Goal: Task Accomplishment & Management: Manage account settings

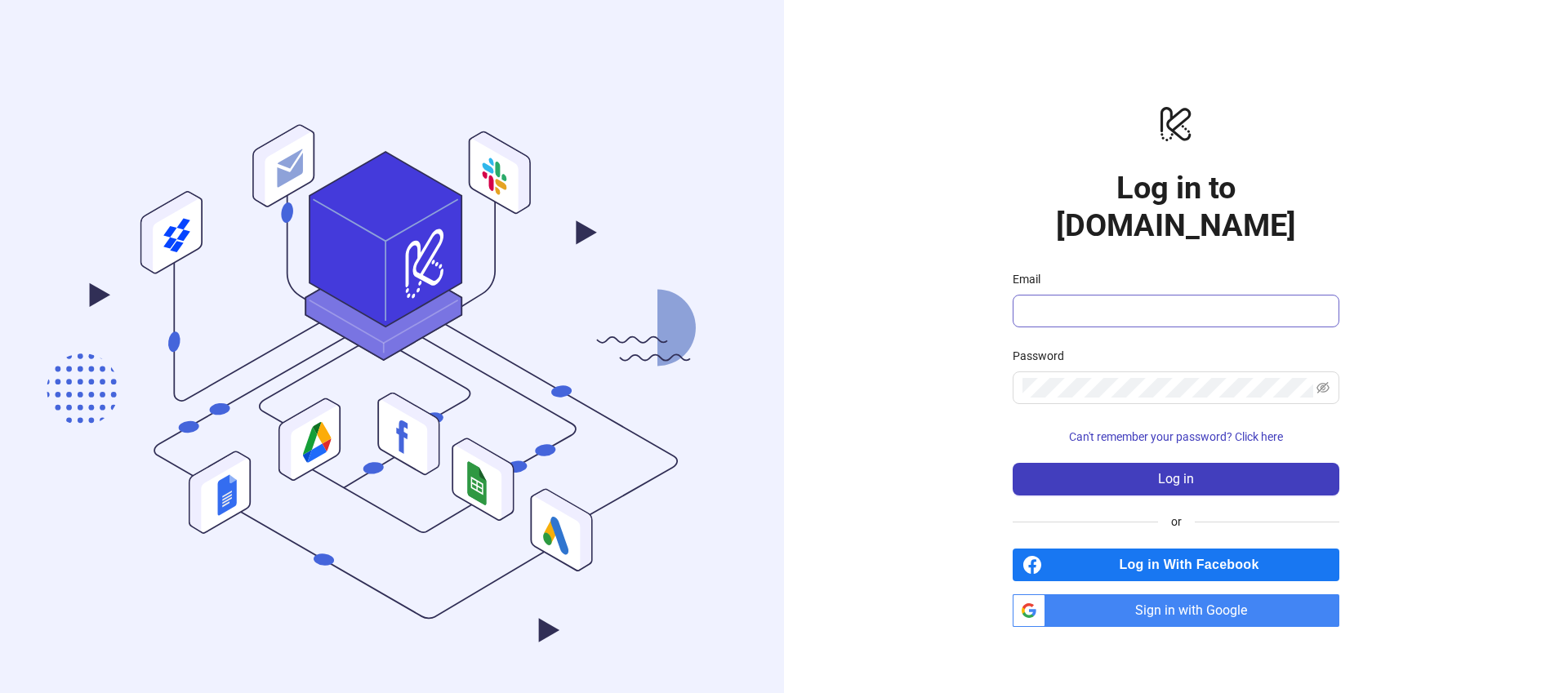
click at [1203, 305] on span at bounding box center [1176, 311] width 327 height 32
click at [1133, 301] on input "Email" at bounding box center [1175, 311] width 304 height 20
type input "**********"
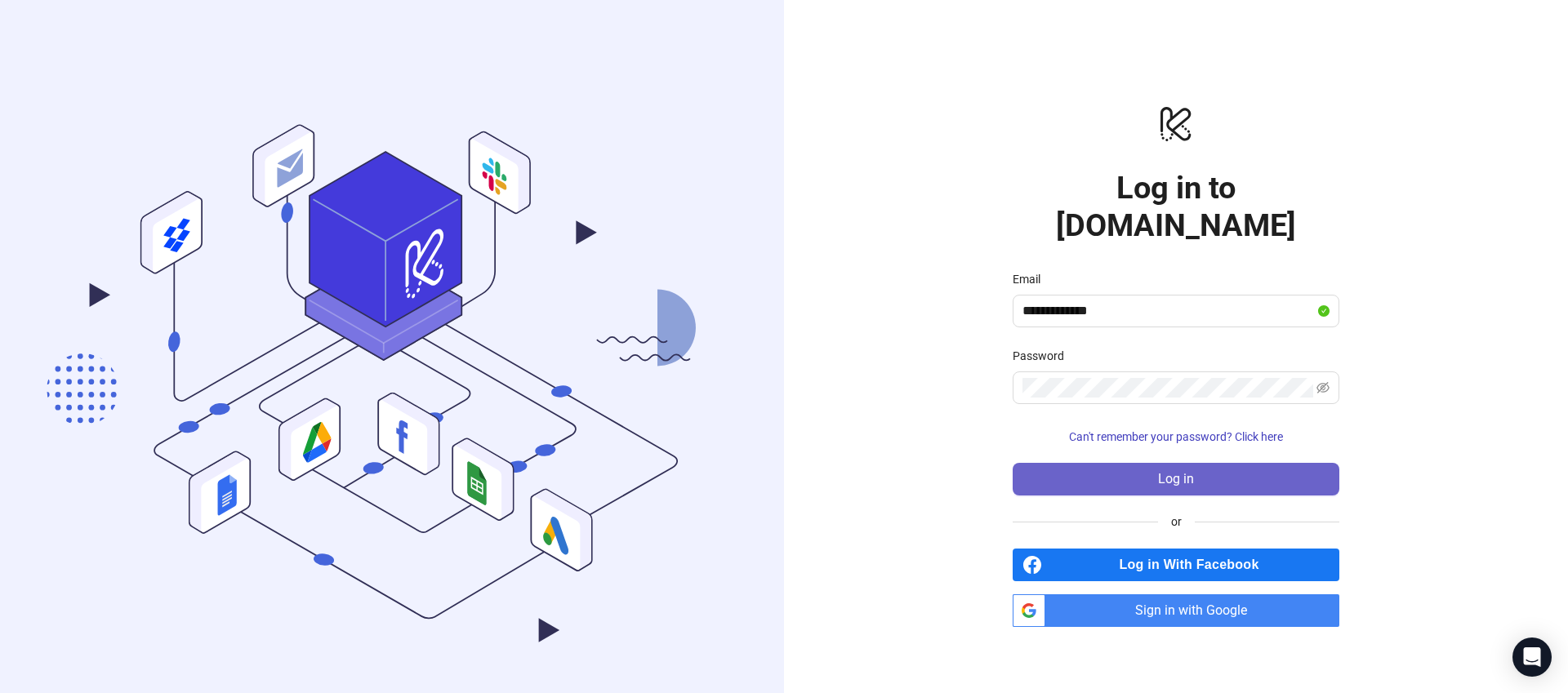
click at [1163, 463] on button "Log in" at bounding box center [1176, 480] width 327 height 32
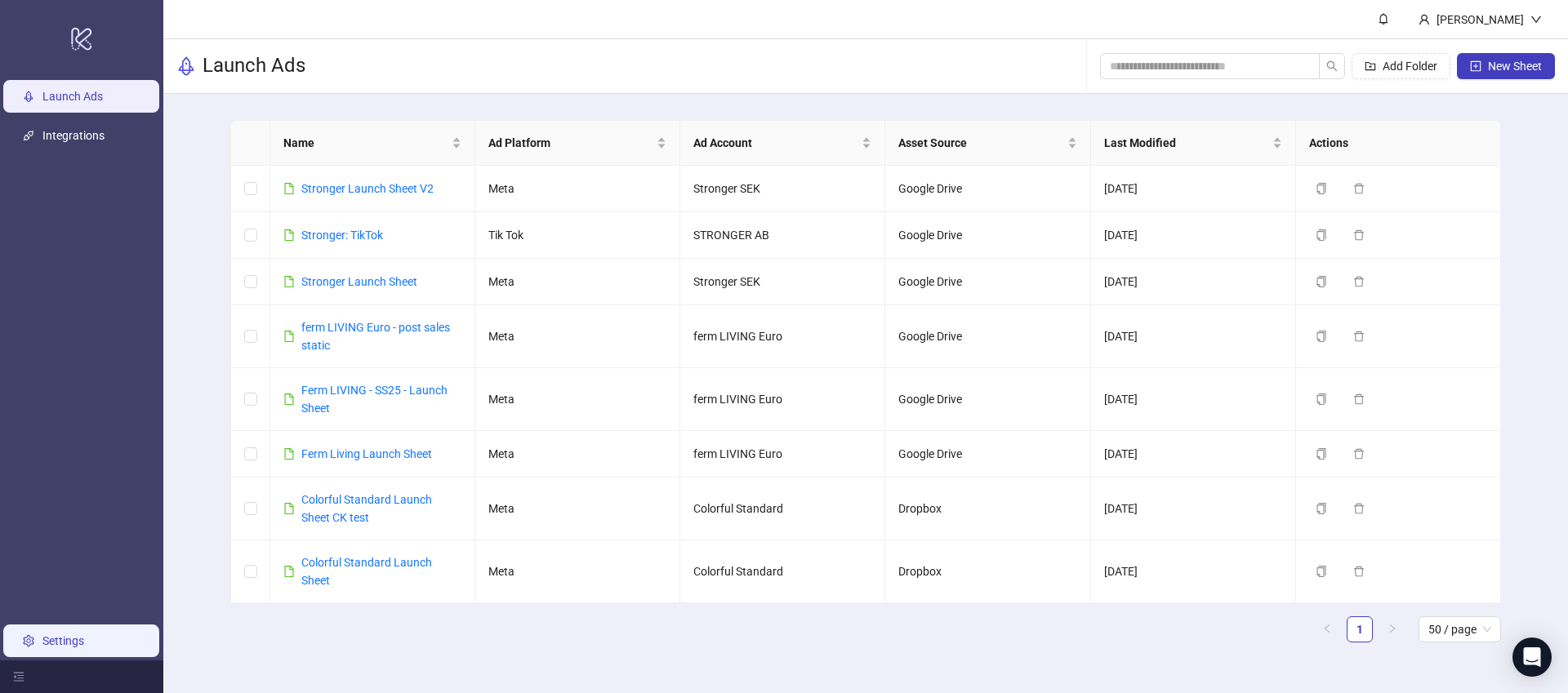
click at [72, 636] on link "Settings" at bounding box center [63, 641] width 42 height 13
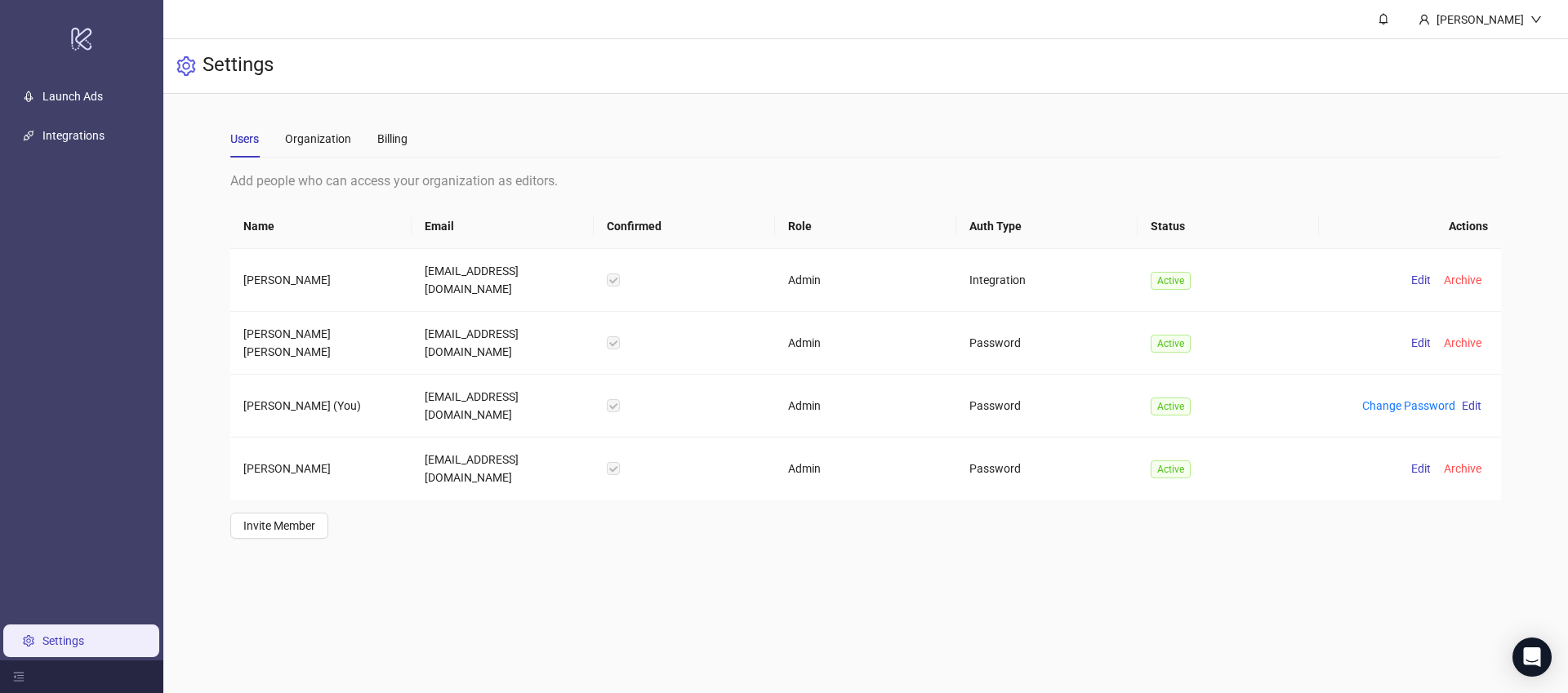
click at [43, 641] on link "Settings" at bounding box center [63, 641] width 42 height 13
click at [394, 148] on div "Billing" at bounding box center [392, 139] width 30 height 38
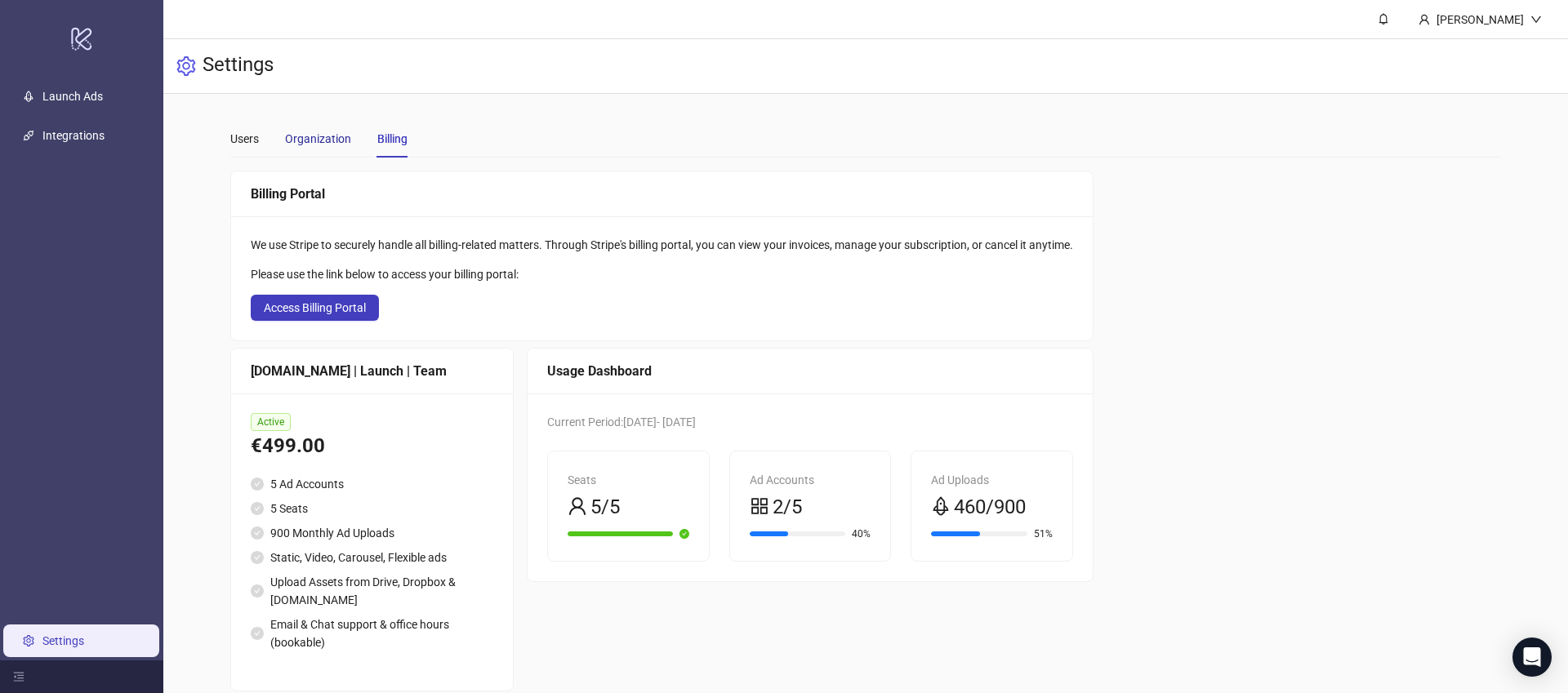
click at [313, 143] on div "Organization" at bounding box center [318, 138] width 67 height 18
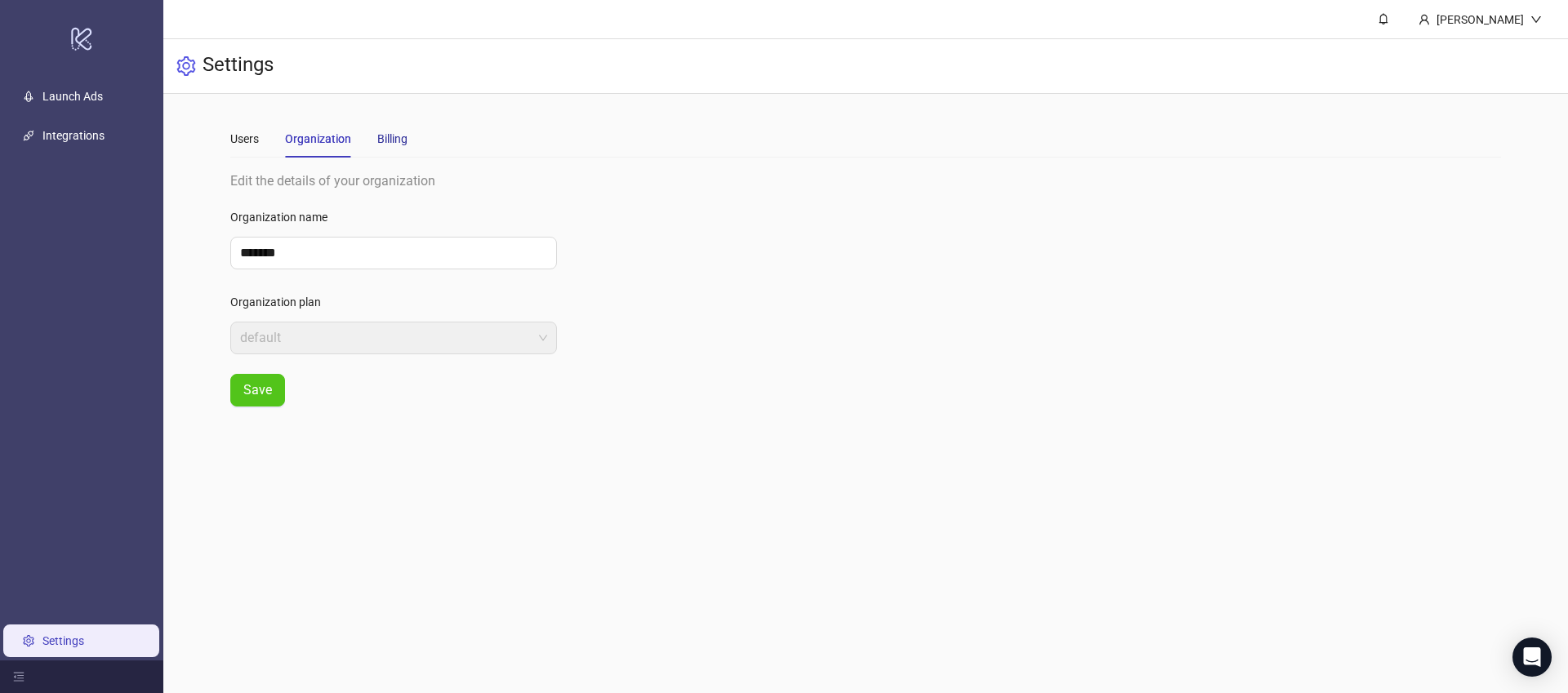
click at [391, 144] on div "Billing" at bounding box center [392, 138] width 30 height 18
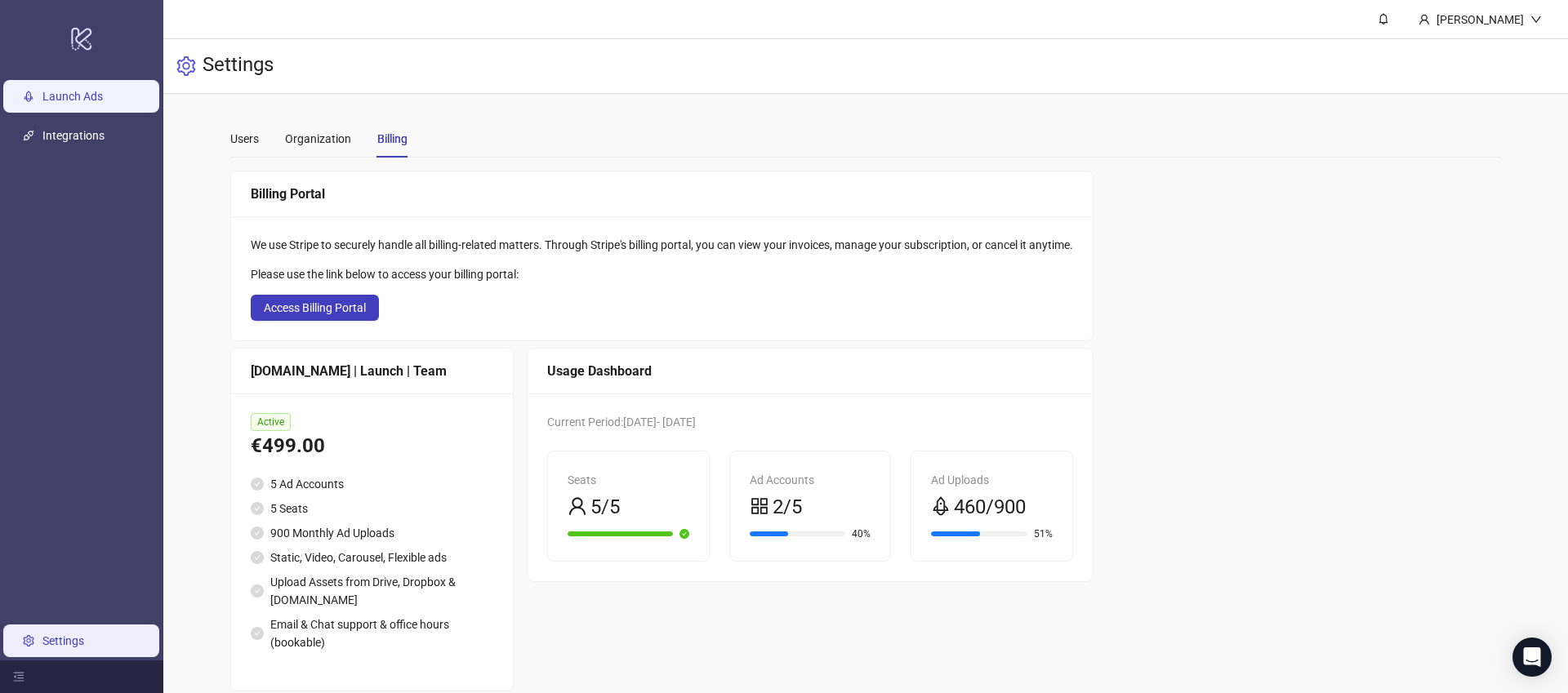
click at [87, 103] on link "Launch Ads" at bounding box center [73, 96] width 61 height 13
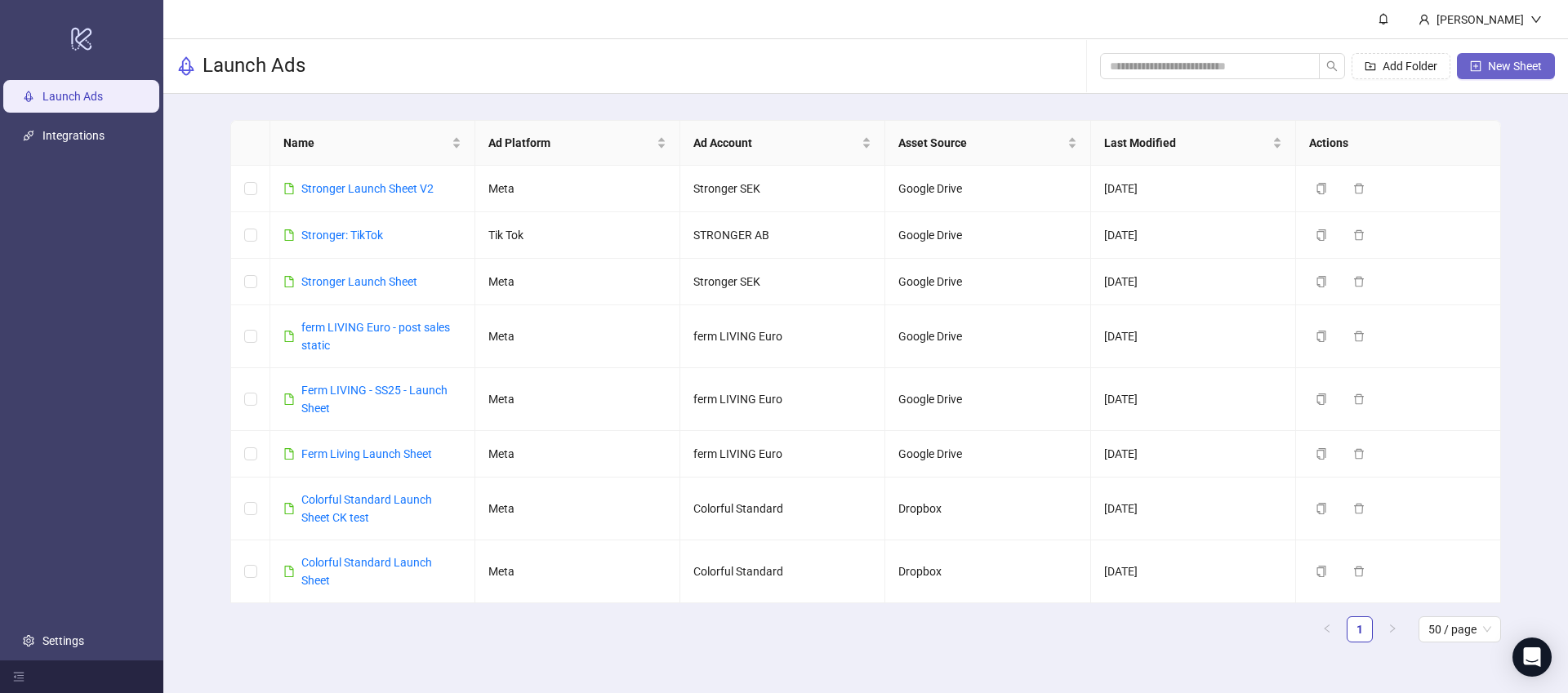
click at [1520, 55] on button "New Sheet" at bounding box center [1506, 66] width 98 height 26
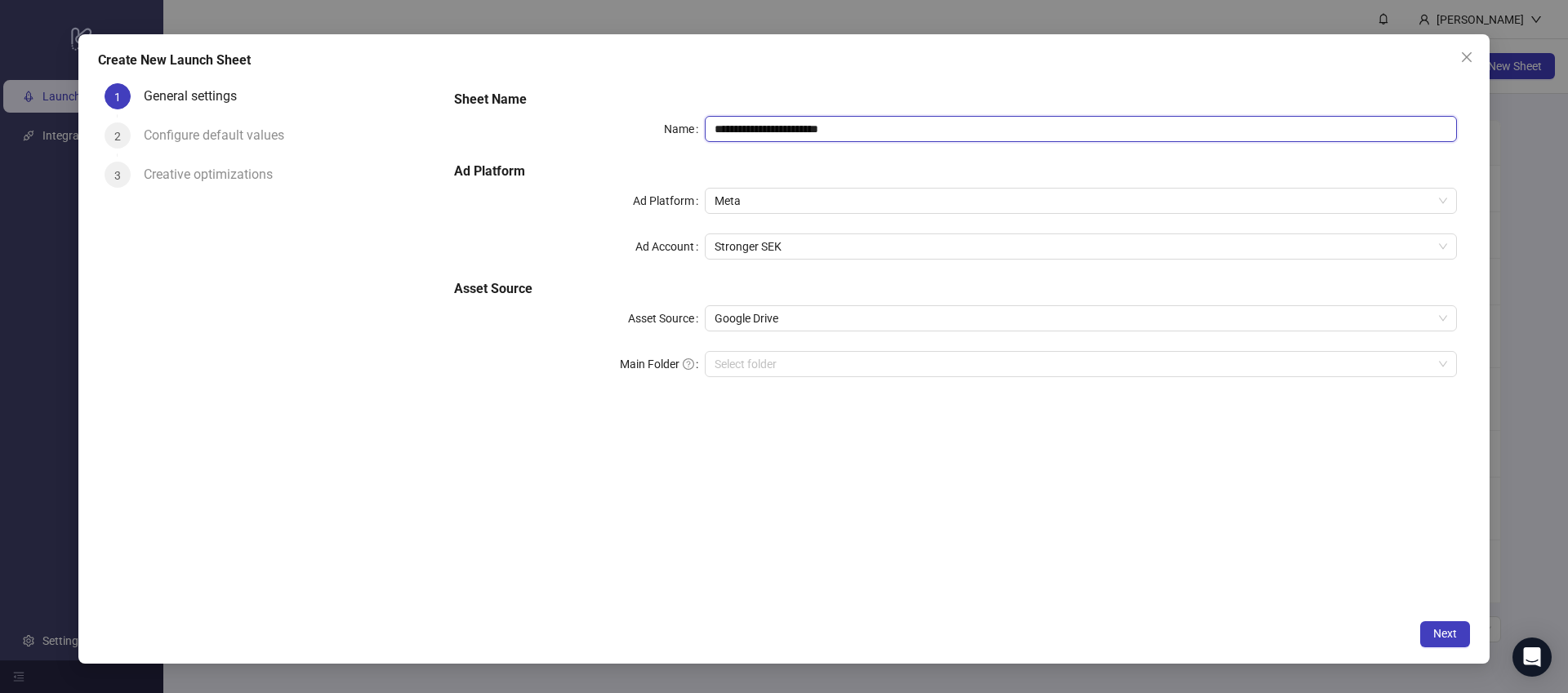
click at [788, 126] on input "**********" at bounding box center [1081, 129] width 752 height 26
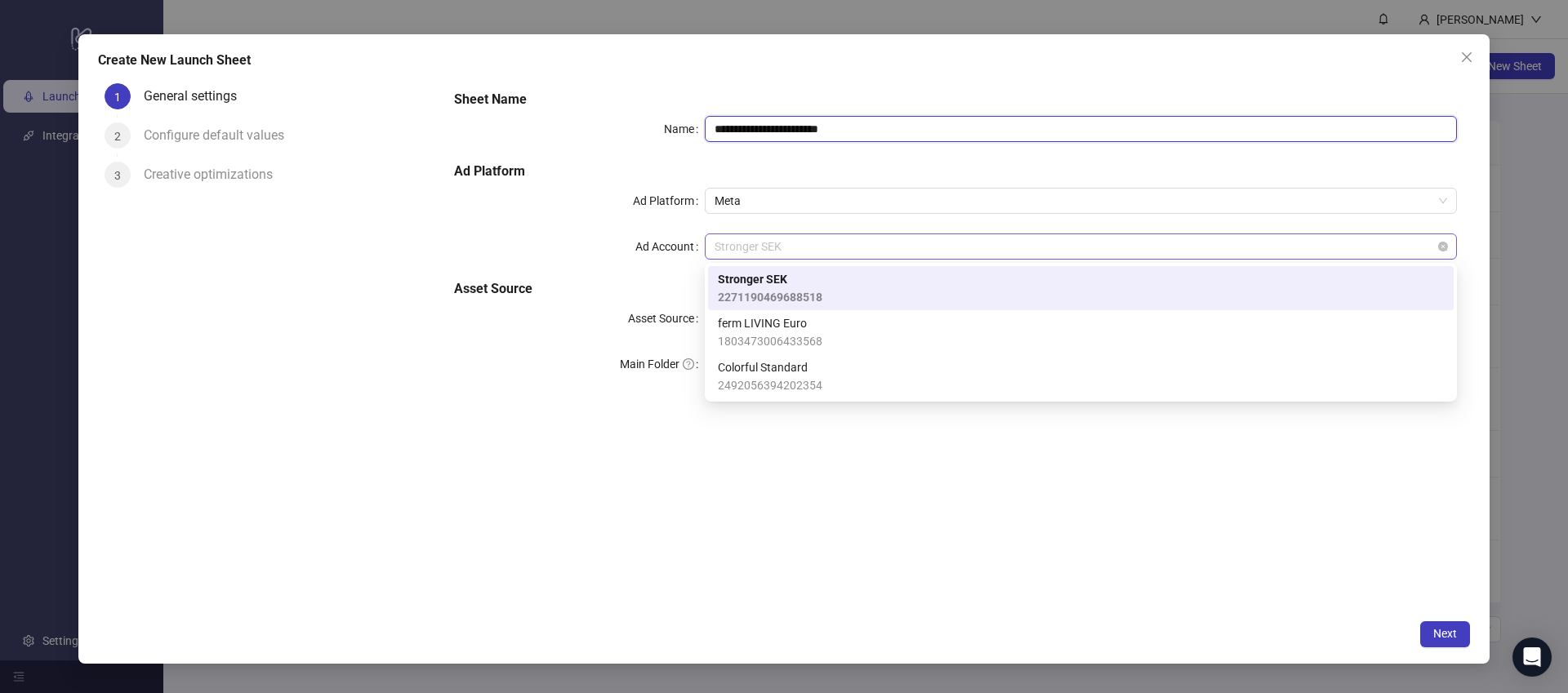
click at [757, 252] on span "Stronger SEK" at bounding box center [1081, 247] width 732 height 25
click at [977, 9] on div "**********" at bounding box center [784, 346] width 1568 height 693
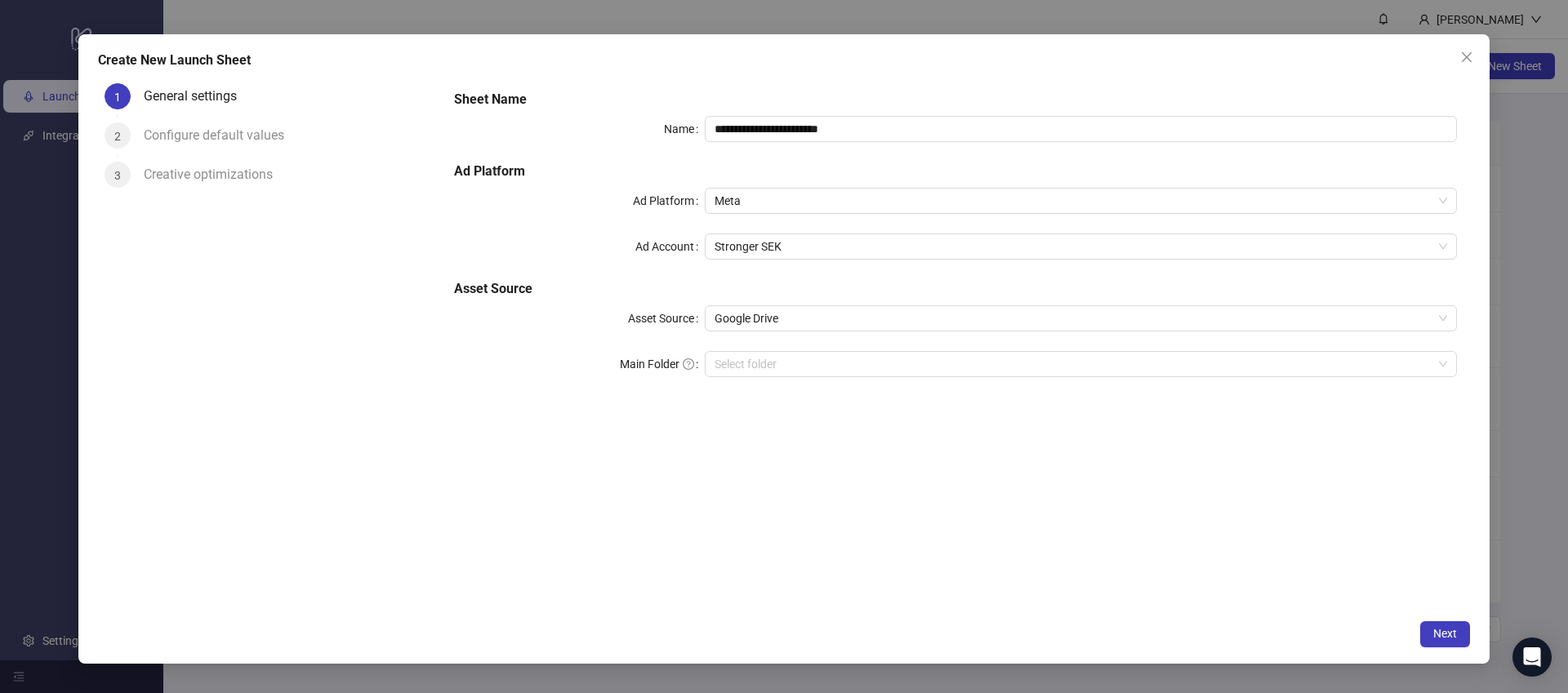
click at [977, 9] on div "**********" at bounding box center [784, 346] width 1568 height 693
click at [1456, 52] on span "Close" at bounding box center [1466, 56] width 26 height 13
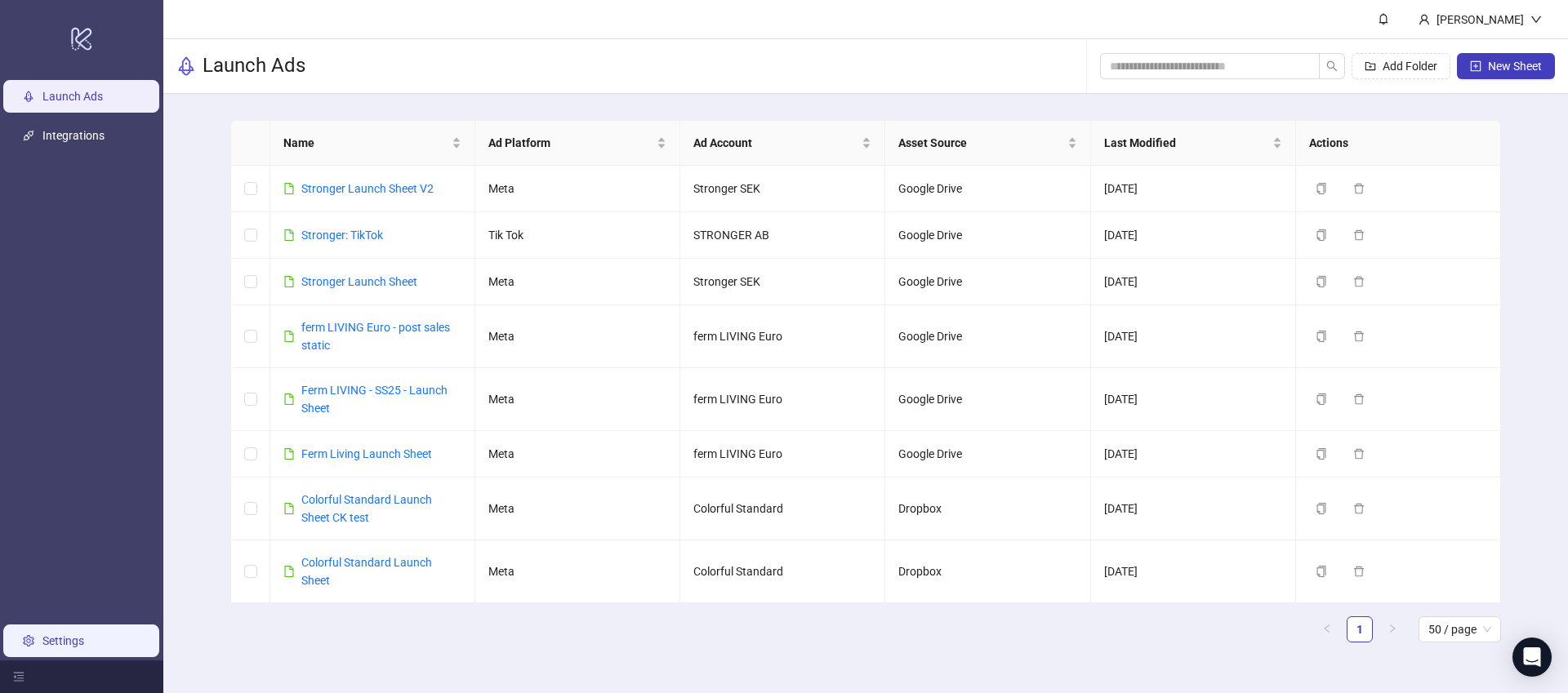
click at [43, 635] on link "Settings" at bounding box center [63, 641] width 42 height 13
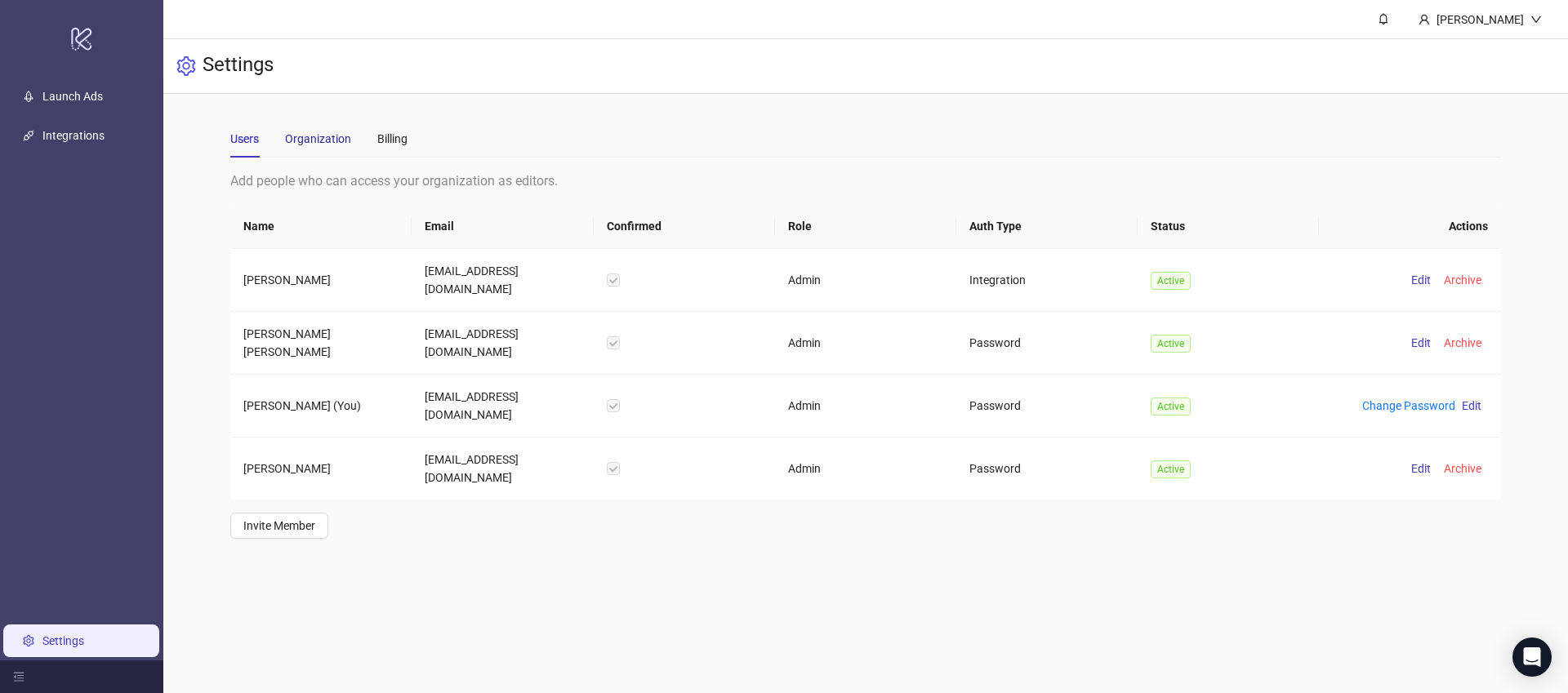
click at [310, 136] on div "Organization" at bounding box center [318, 138] width 67 height 18
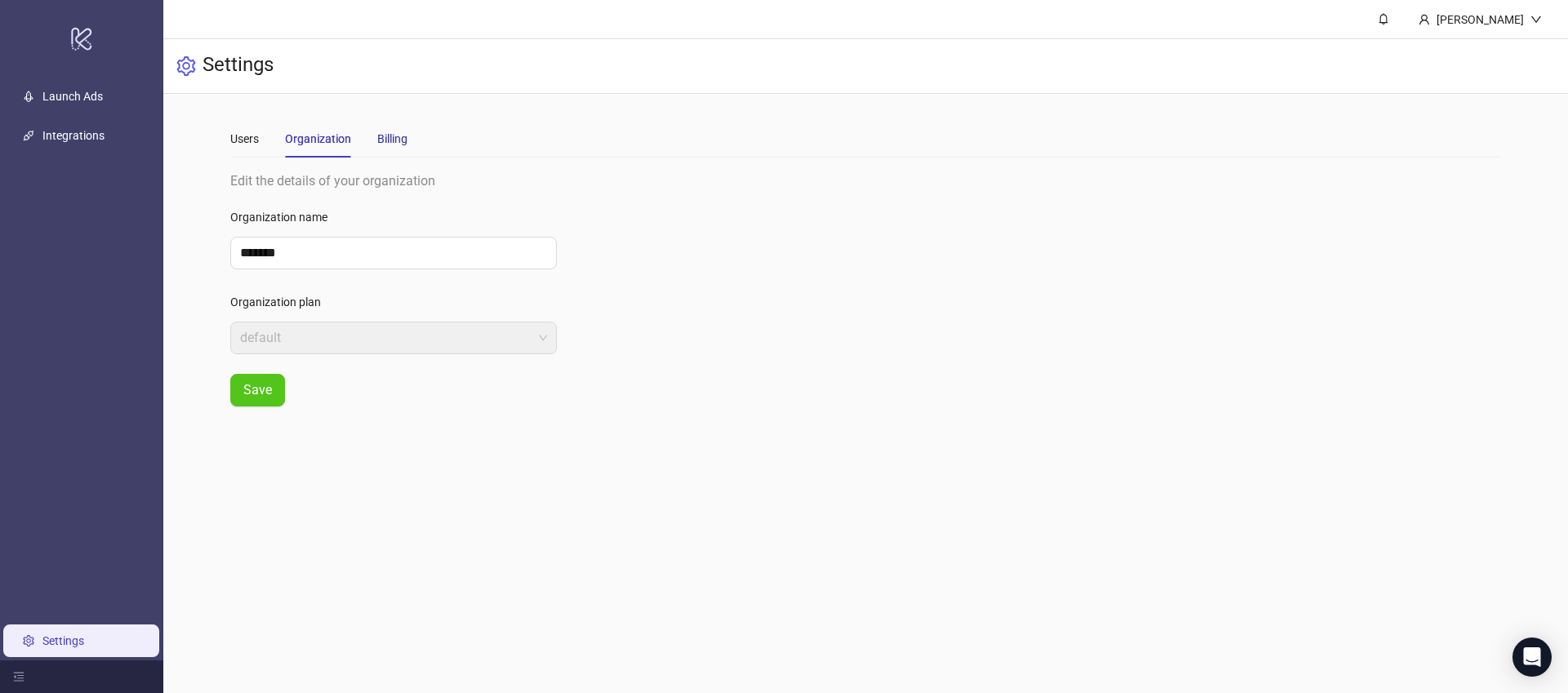
click at [388, 140] on div "Billing" at bounding box center [392, 138] width 30 height 18
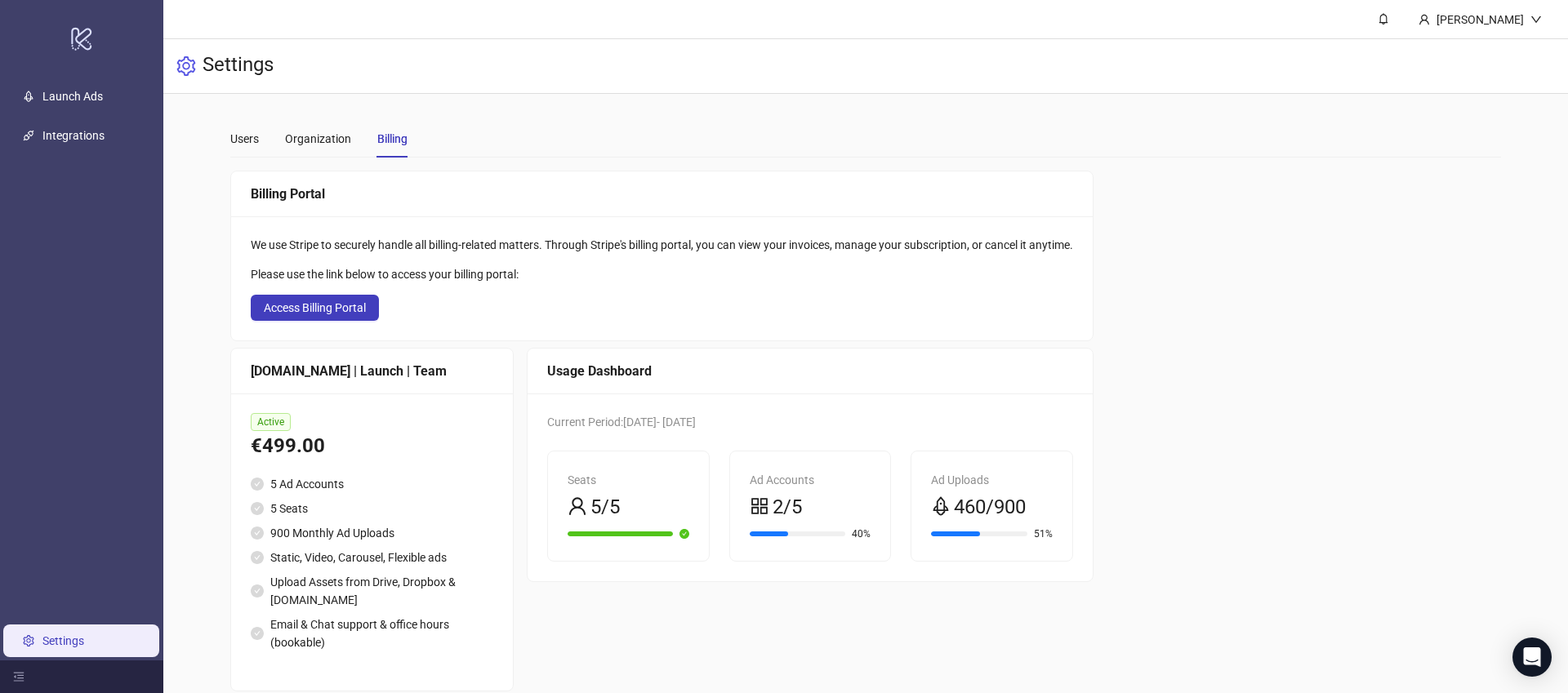
scroll to position [25, 0]
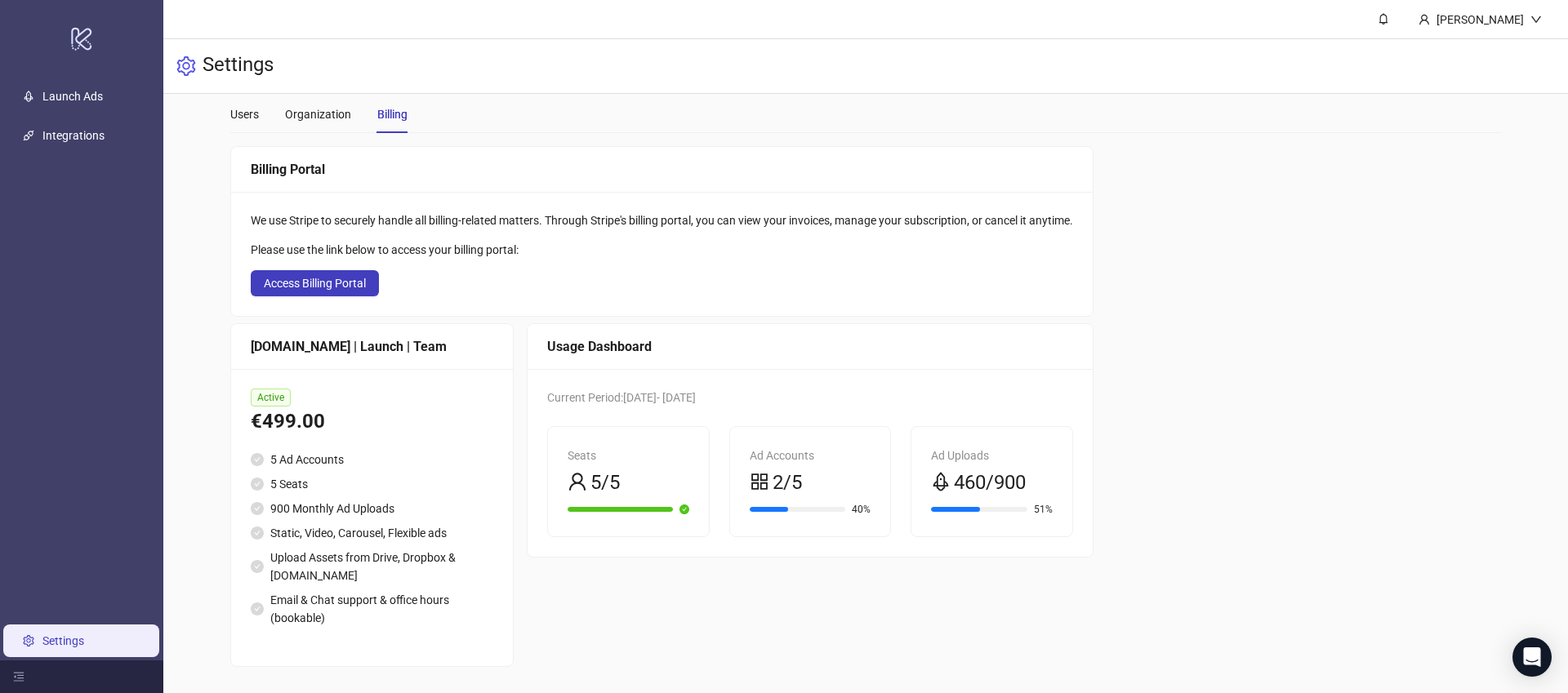
click at [789, 484] on span "2/5" at bounding box center [787, 483] width 29 height 31
click at [15, 675] on icon "menu-fold" at bounding box center [19, 677] width 10 height 9
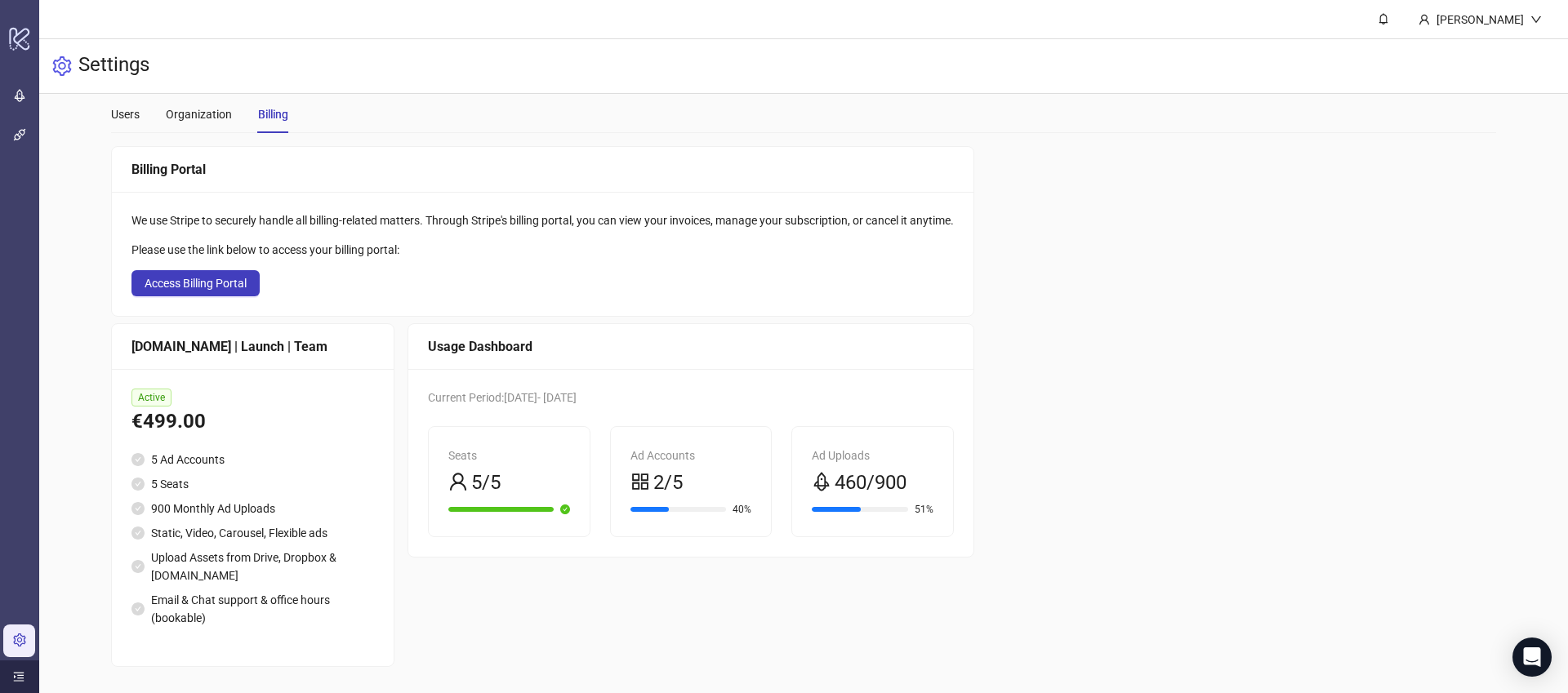
click at [15, 675] on icon "menu-unfold" at bounding box center [18, 677] width 11 height 11
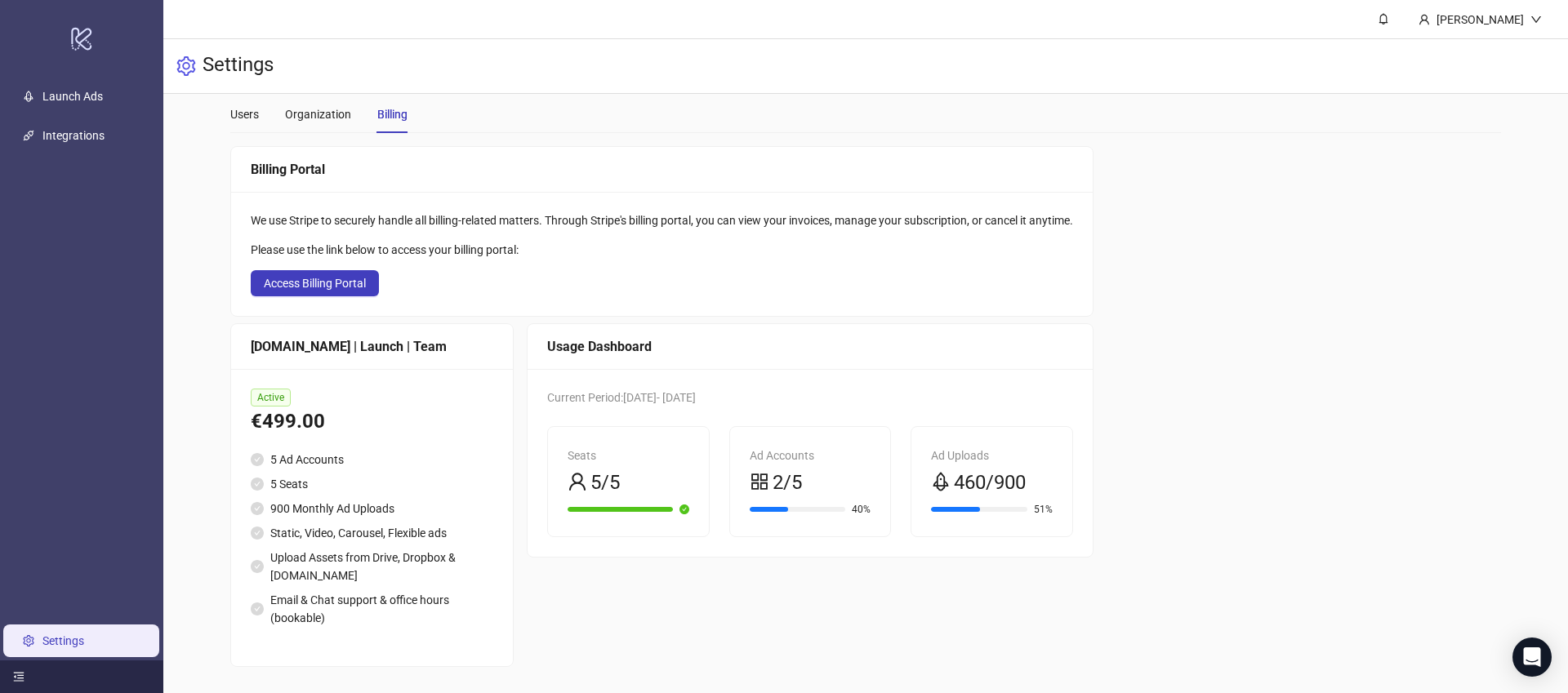
click at [43, 638] on link "Settings" at bounding box center [63, 641] width 42 height 13
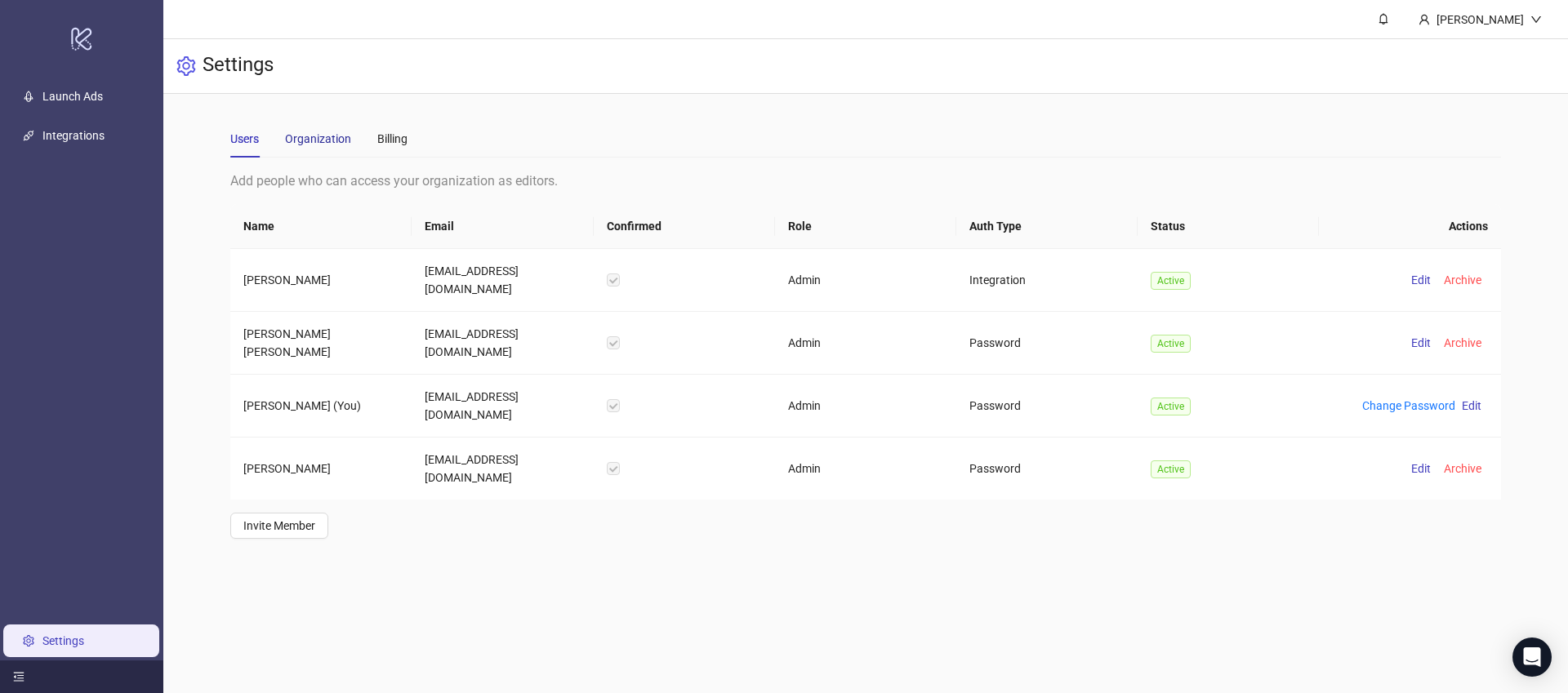
click at [312, 138] on div "Organization" at bounding box center [318, 138] width 67 height 18
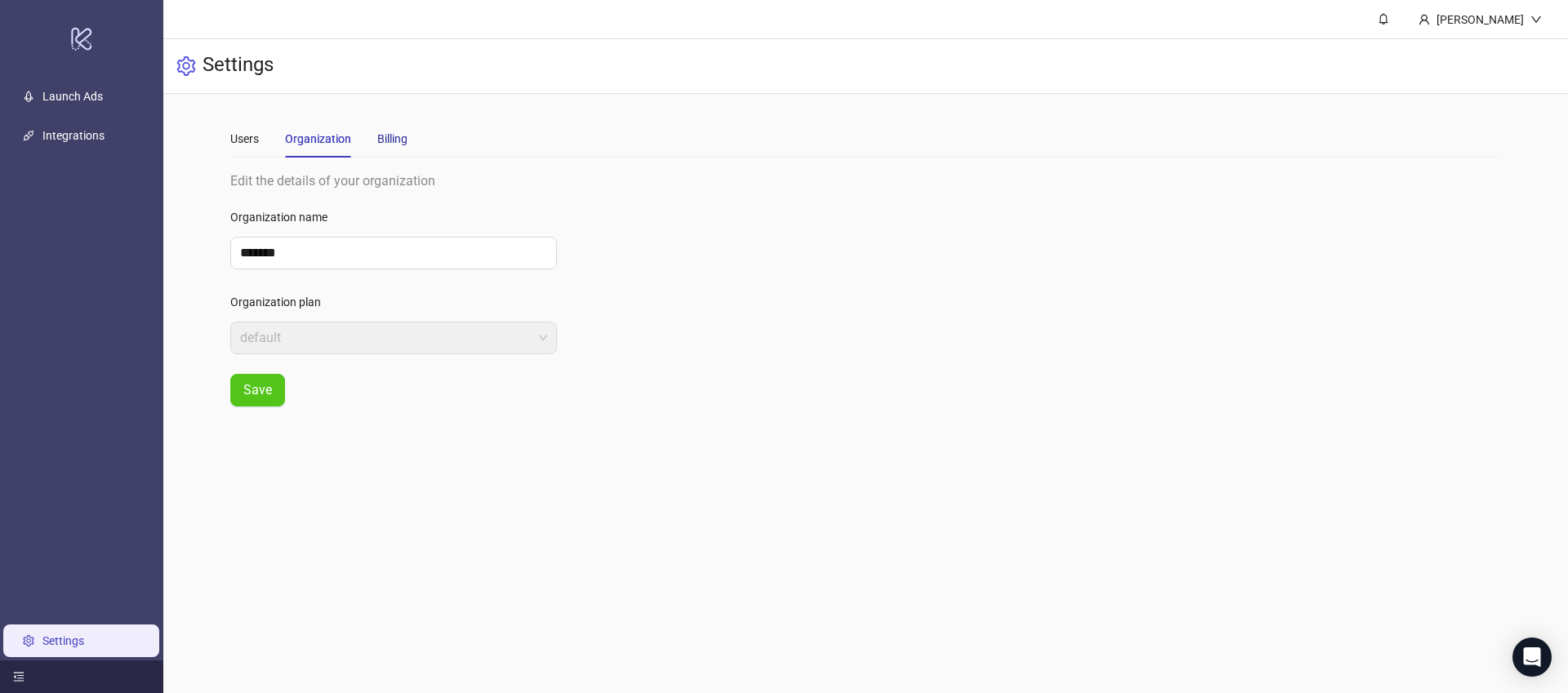
click at [388, 134] on div "Billing" at bounding box center [392, 138] width 30 height 18
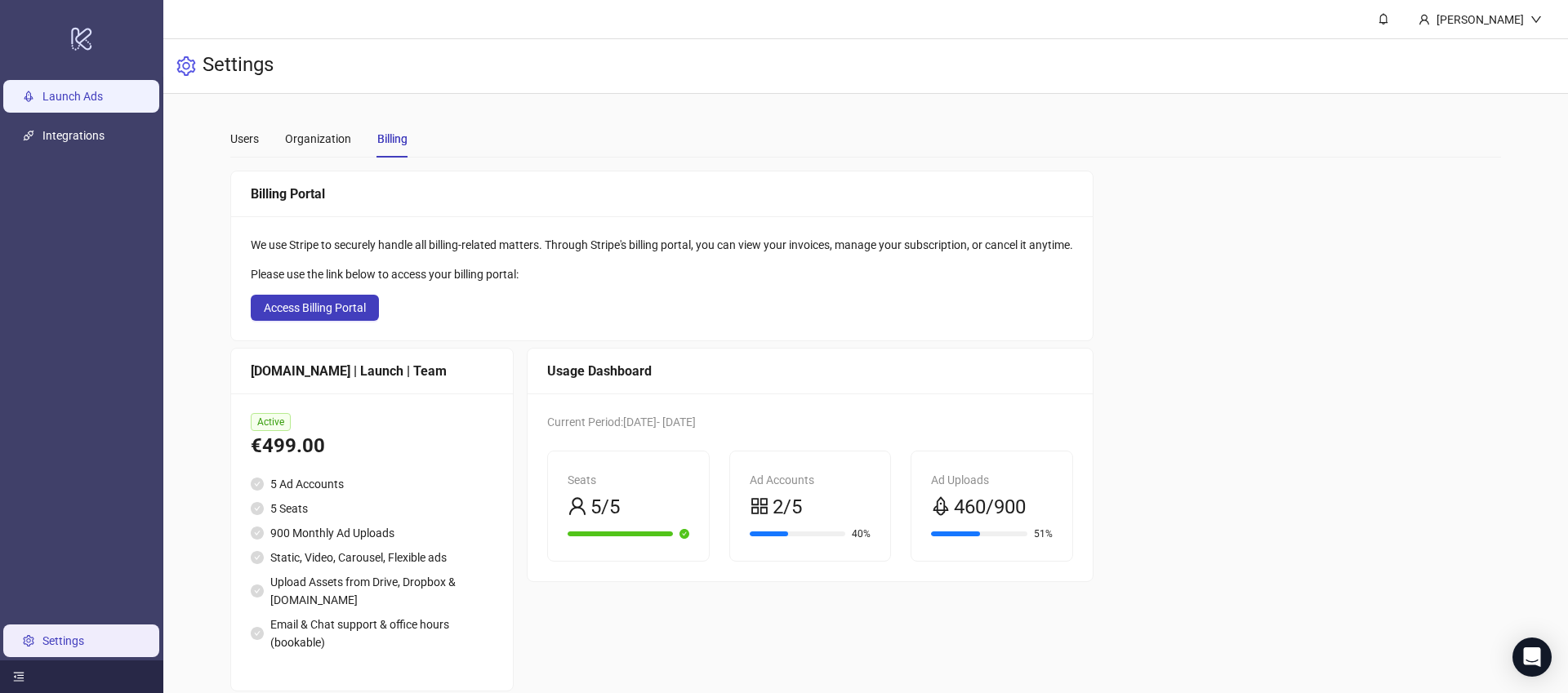
click at [86, 101] on link "Launch Ads" at bounding box center [73, 96] width 61 height 13
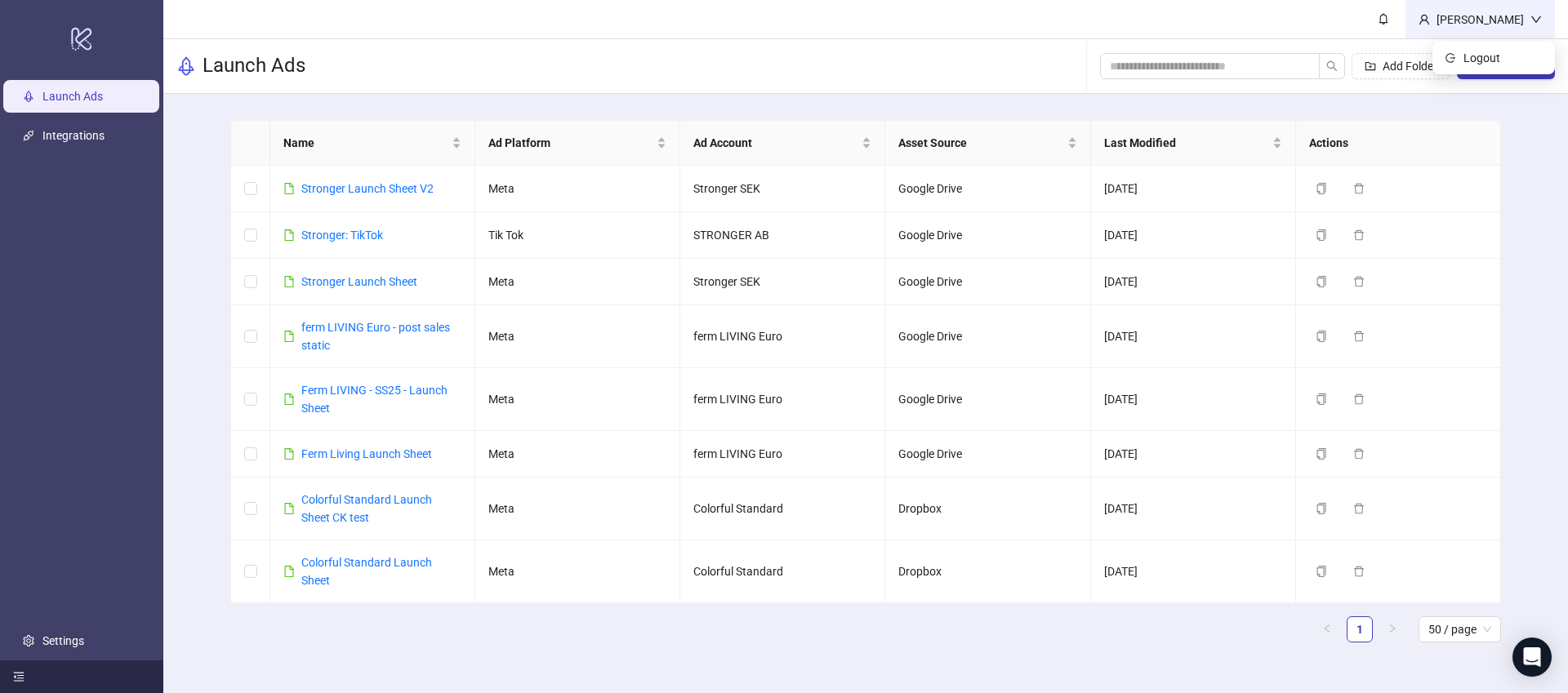
click at [1496, 27] on div "[PERSON_NAME]" at bounding box center [1481, 19] width 101 height 18
click at [1389, 25] on span at bounding box center [1384, 18] width 18 height 18
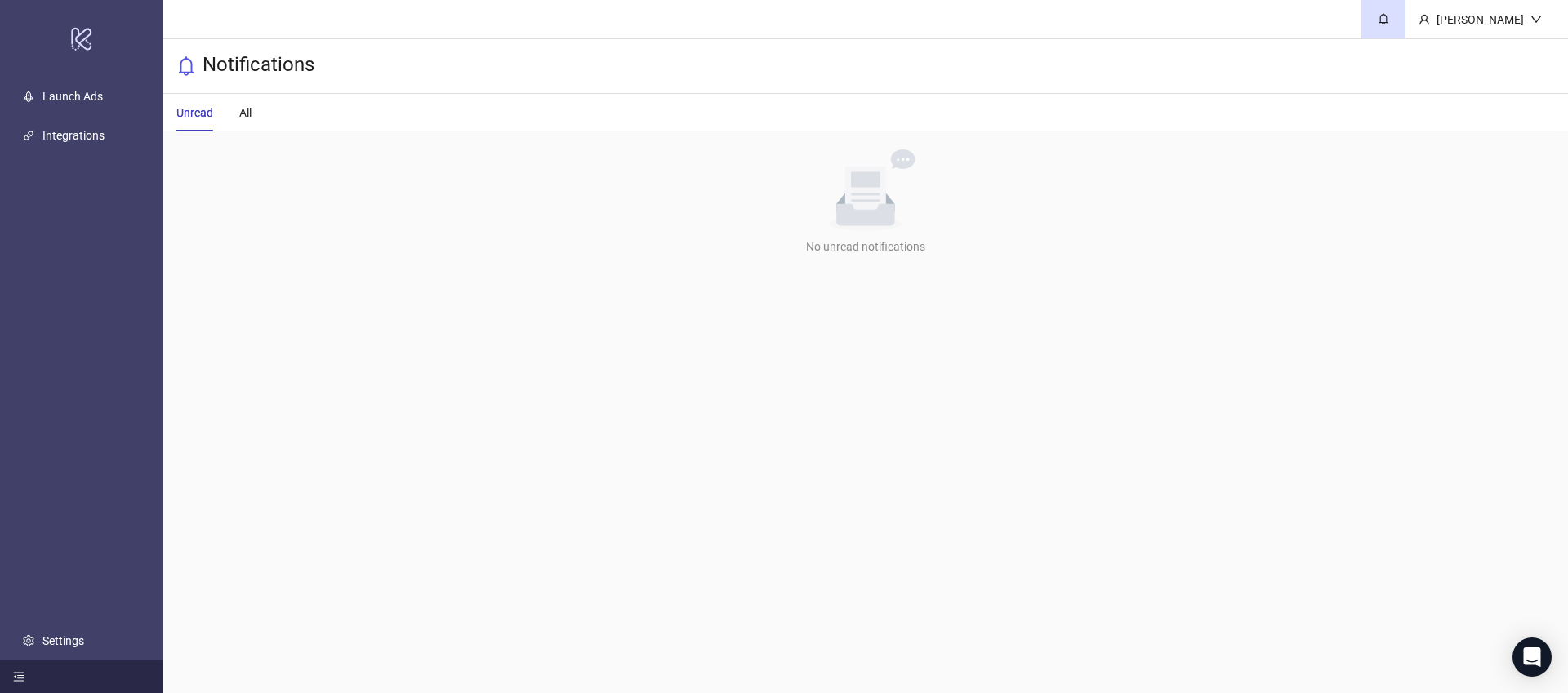
click at [256, 114] on div "Unread All" at bounding box center [866, 113] width 1379 height 38
click at [231, 108] on div "Unread All" at bounding box center [214, 113] width 75 height 38
click at [251, 117] on div "All" at bounding box center [245, 113] width 12 height 18
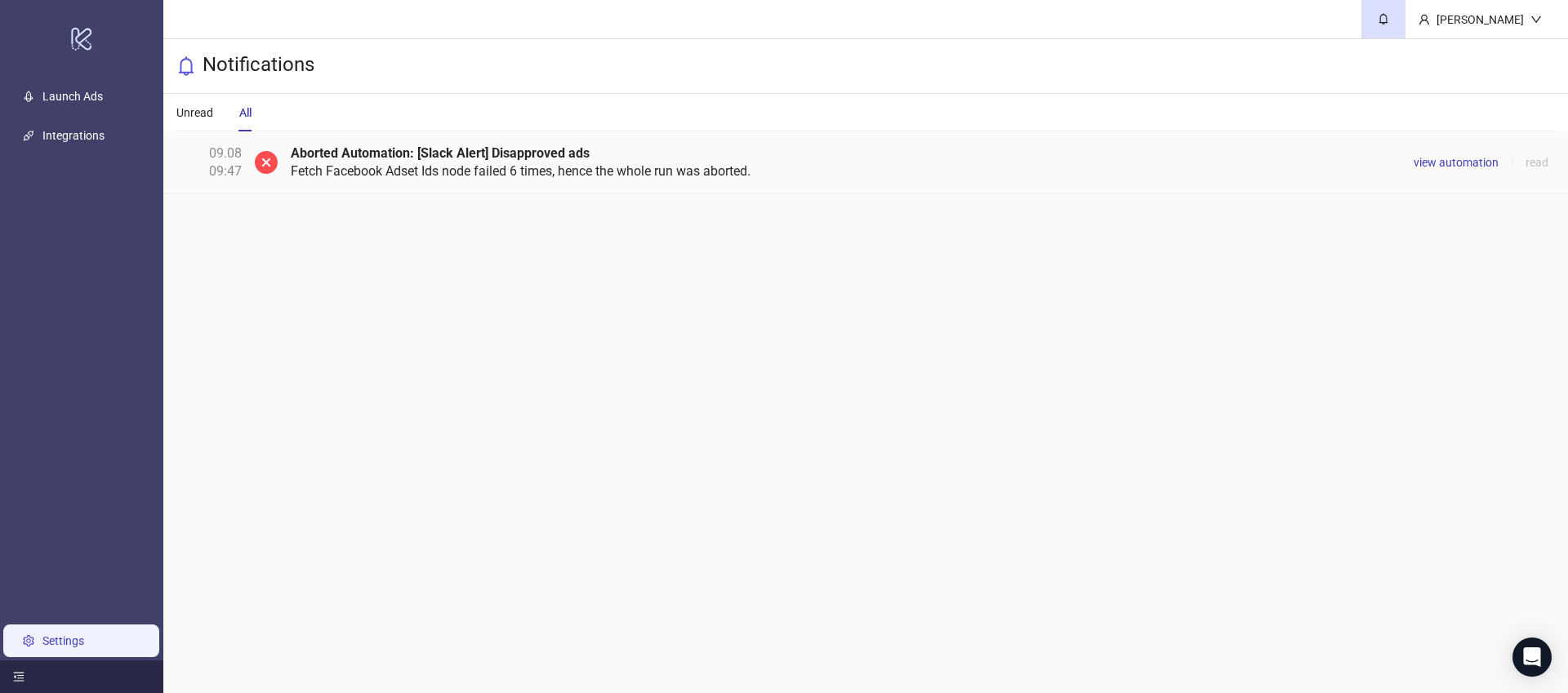
click at [50, 643] on link "Settings" at bounding box center [63, 641] width 42 height 13
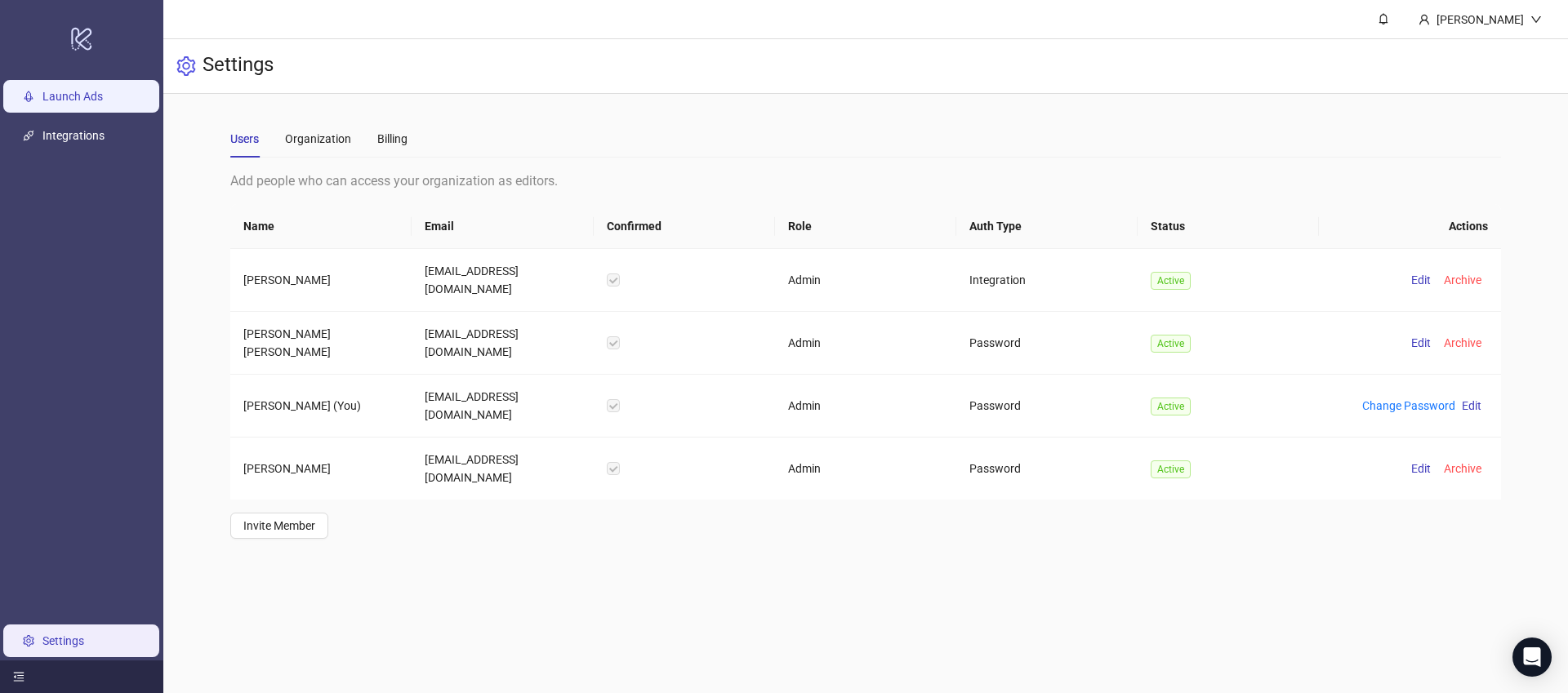
click at [67, 90] on link "Launch Ads" at bounding box center [73, 96] width 61 height 13
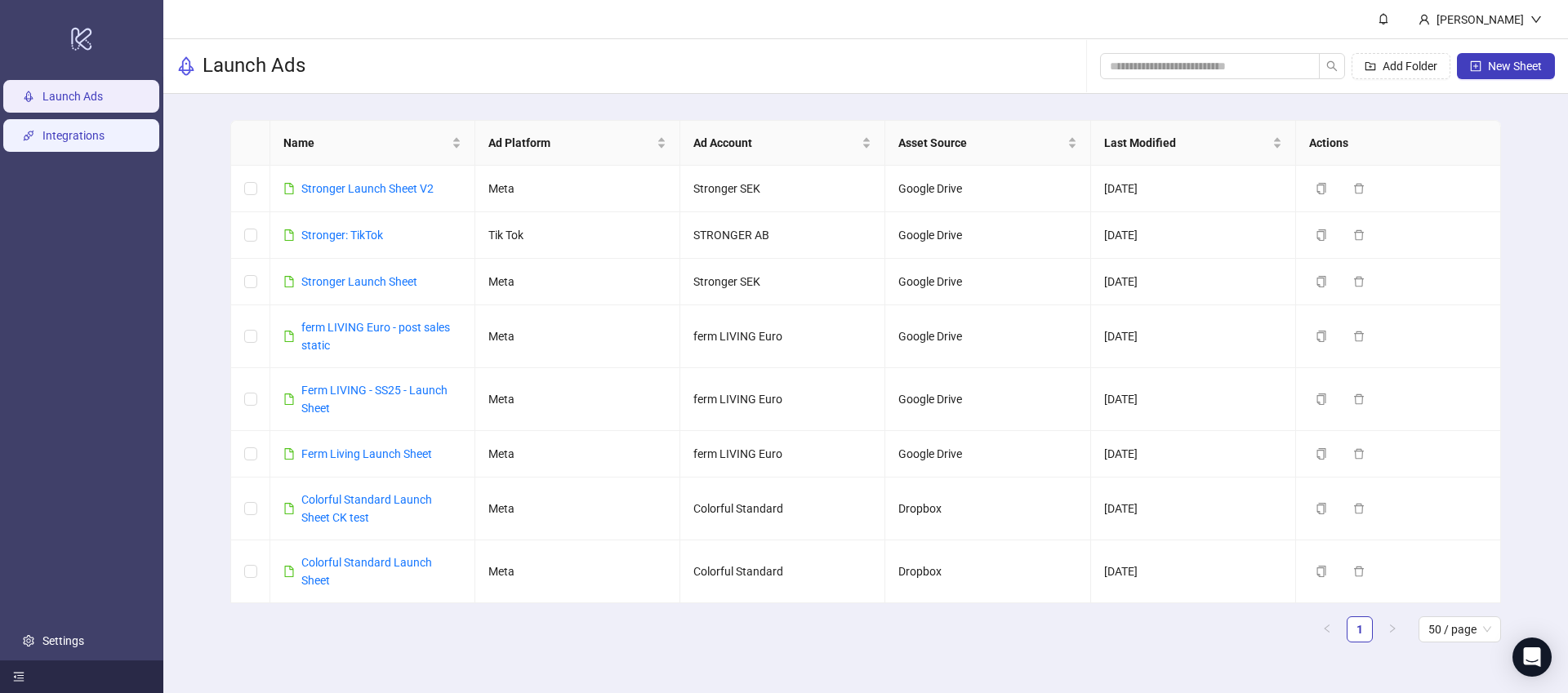
click at [82, 130] on link "Integrations" at bounding box center [73, 135] width 62 height 13
